Goal: Task Accomplishment & Management: Complete application form

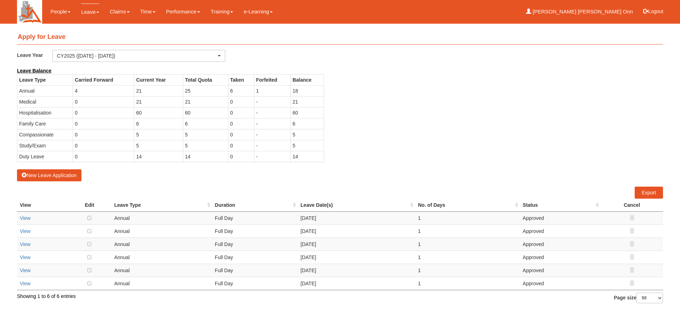
select select "50"
click at [46, 178] on button "New Leave Application" at bounding box center [49, 176] width 64 height 12
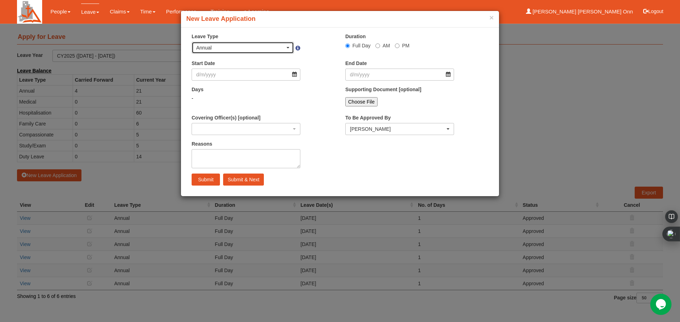
click at [287, 51] on div "Annual" at bounding box center [242, 47] width 93 height 7
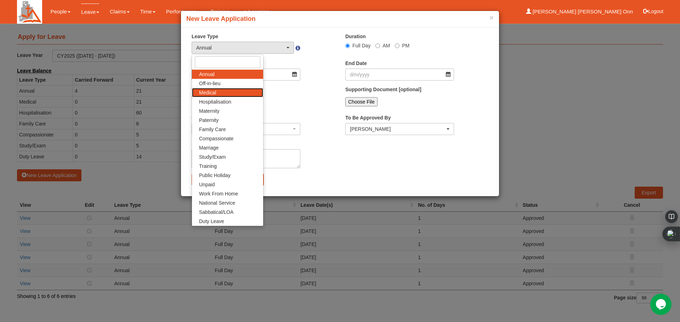
click at [218, 93] on link "Medical" at bounding box center [227, 92] width 71 height 9
select select "4"
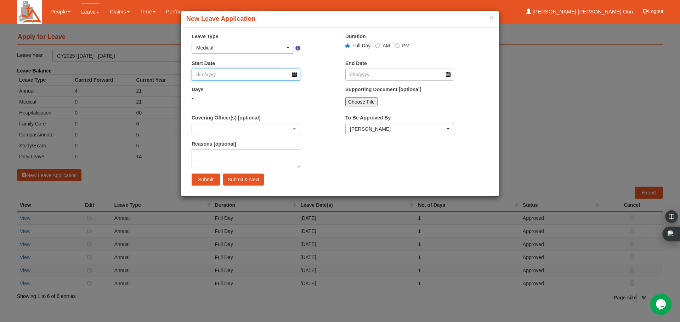
click at [293, 74] on input "Start Date" at bounding box center [246, 75] width 109 height 12
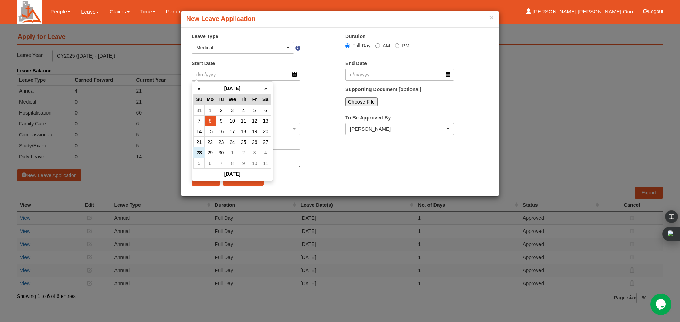
click at [210, 121] on td "8" at bounding box center [210, 121] width 11 height 11
type input "[DATE]"
select select
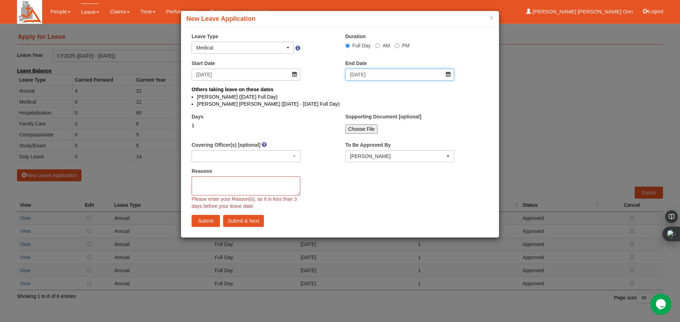
click at [447, 74] on input "[DATE]" at bounding box center [399, 75] width 109 height 12
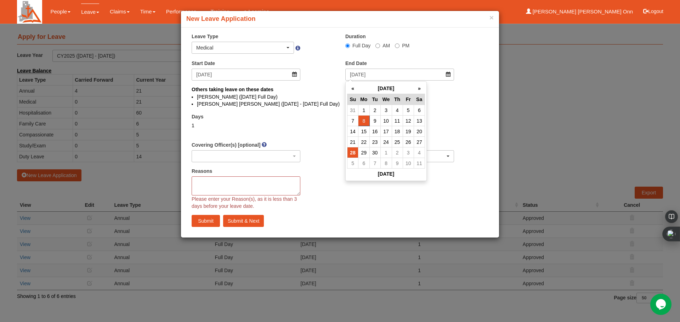
click at [352, 152] on td "28" at bounding box center [352, 153] width 11 height 11
type input "[DATE]"
select select
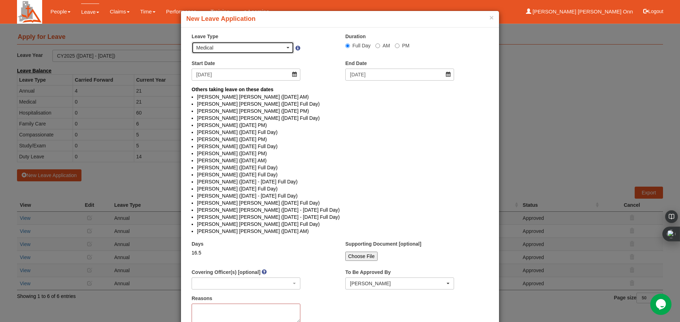
click at [283, 46] on div "Medical" at bounding box center [242, 47] width 93 height 7
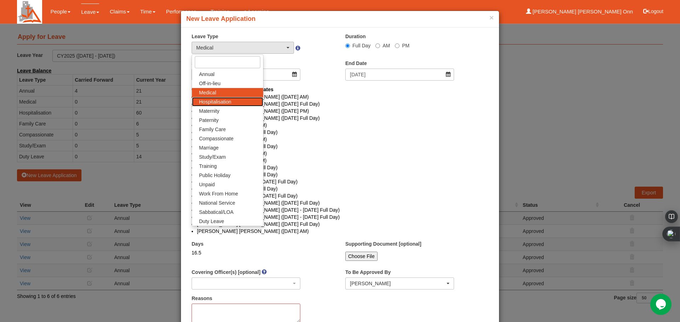
click at [227, 101] on span "Hospitalisation" at bounding box center [215, 101] width 32 height 7
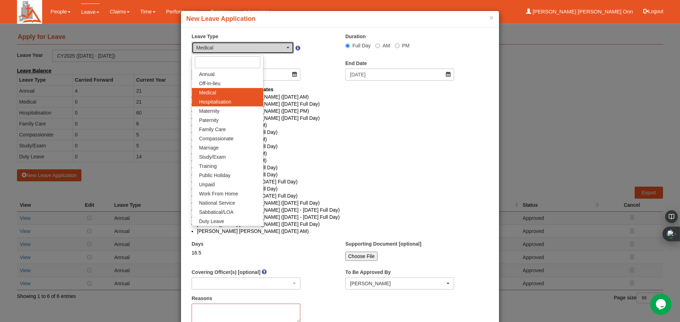
select select "5"
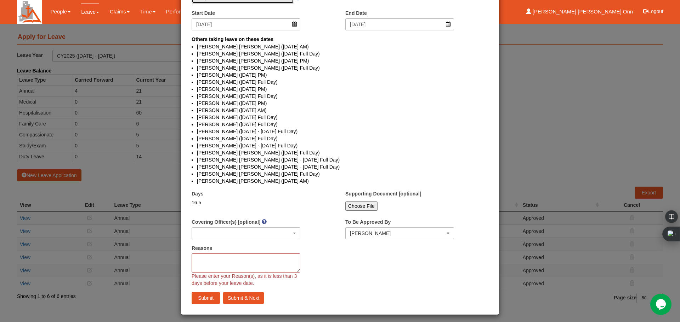
scroll to position [54, 0]
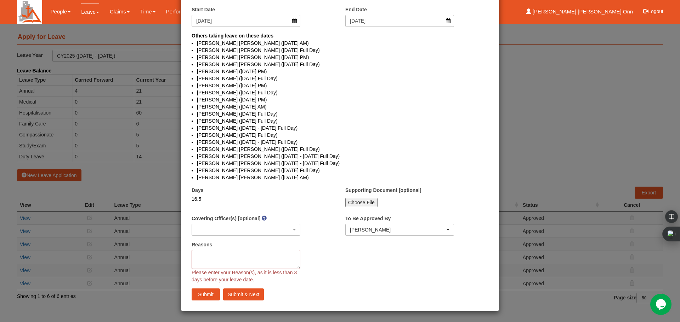
click at [354, 200] on input "Choose File" at bounding box center [361, 202] width 32 height 9
type input "C:\fakepath\MC 8 Sep_[DATE]pdf"
click at [236, 259] on textarea "Reasons" at bounding box center [246, 259] width 109 height 19
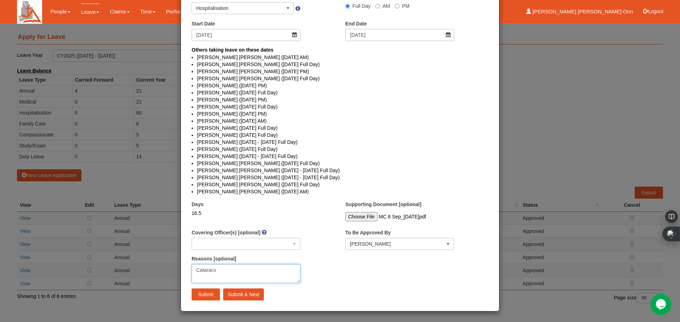
scroll to position [40, 0]
type textarea "Catarac Surgery"
click at [200, 295] on input "Submit" at bounding box center [206, 295] width 28 height 12
select select "1"
select select
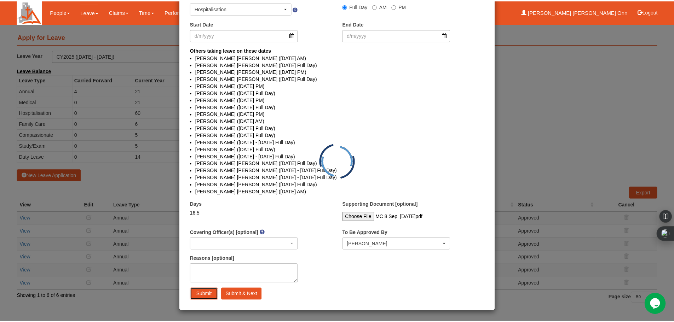
scroll to position [0, 0]
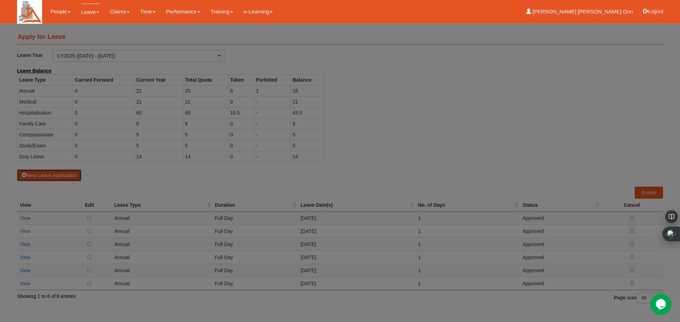
select select "50"
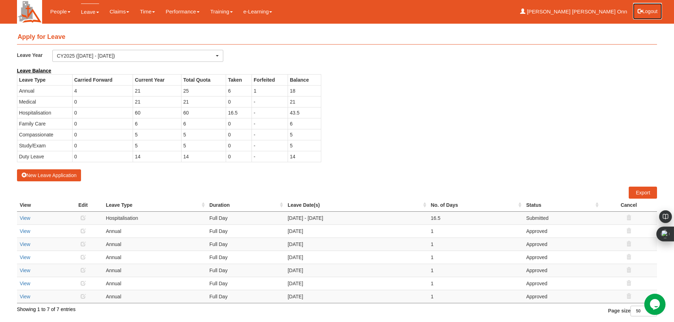
click at [642, 7] on button "Logout" at bounding box center [648, 11] width 30 height 17
